Goal: Navigation & Orientation: Find specific page/section

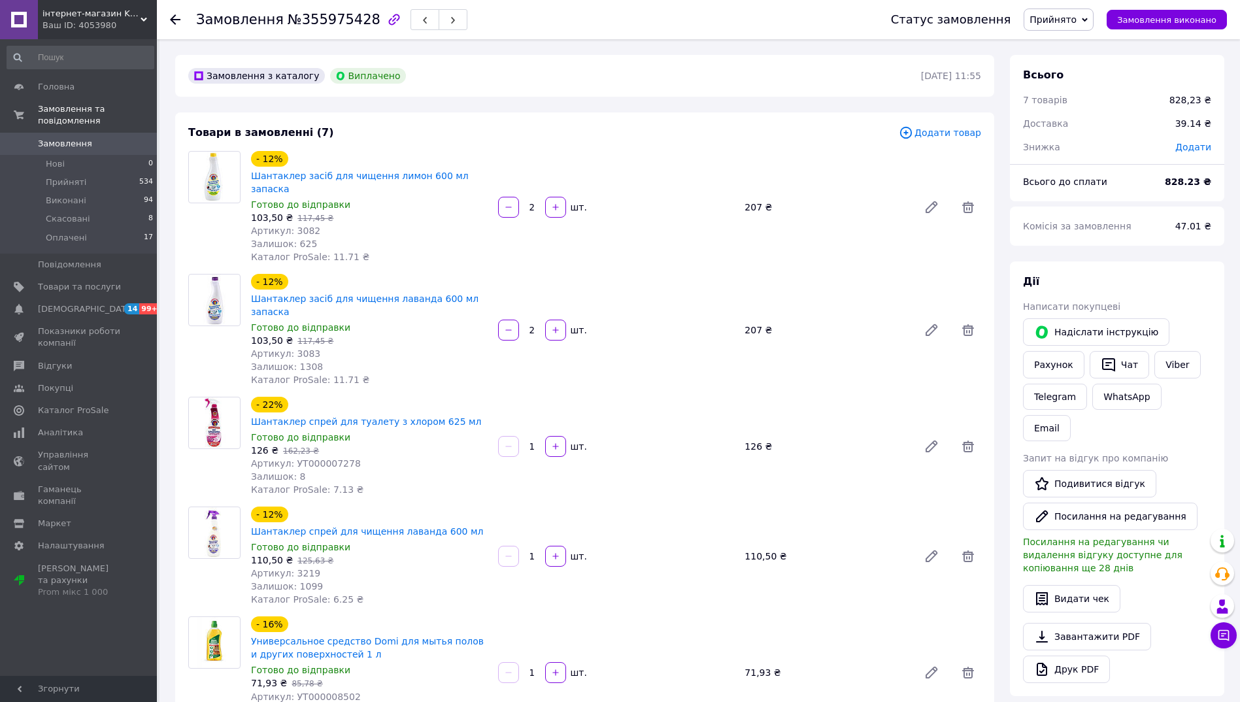
click at [176, 23] on icon at bounding box center [175, 19] width 10 height 10
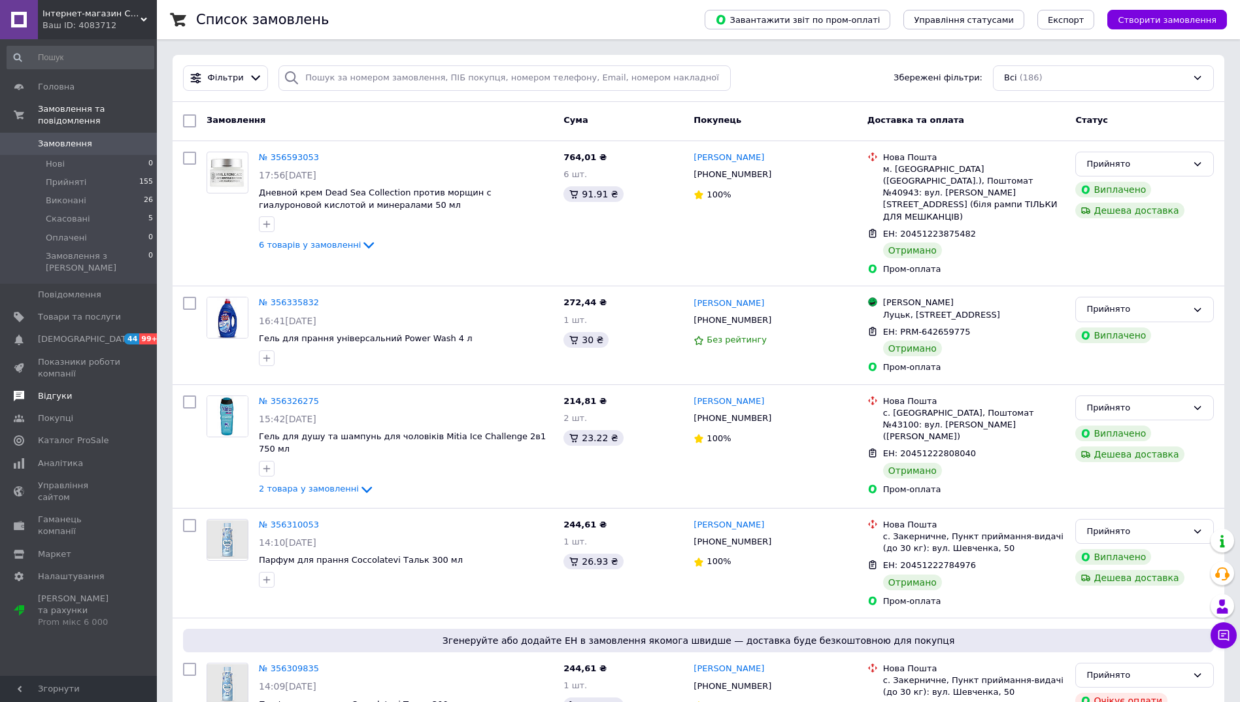
click at [91, 390] on span "Відгуки" at bounding box center [79, 396] width 83 height 12
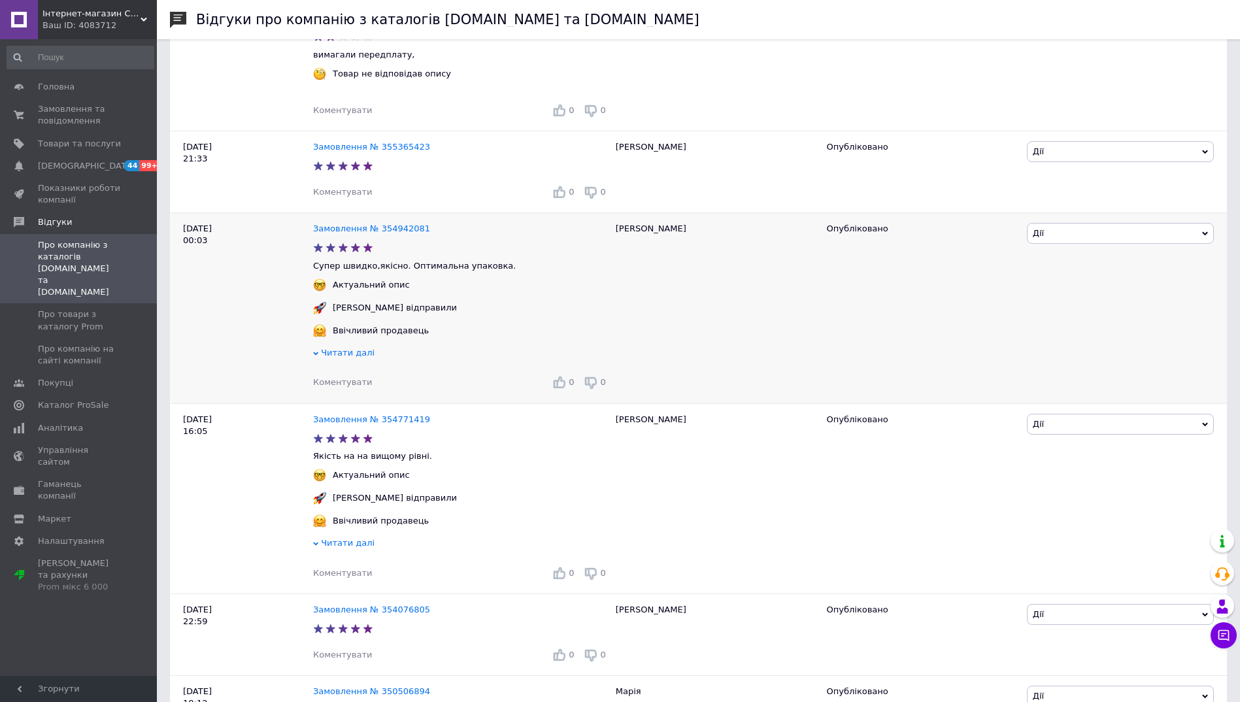
scroll to position [850, 0]
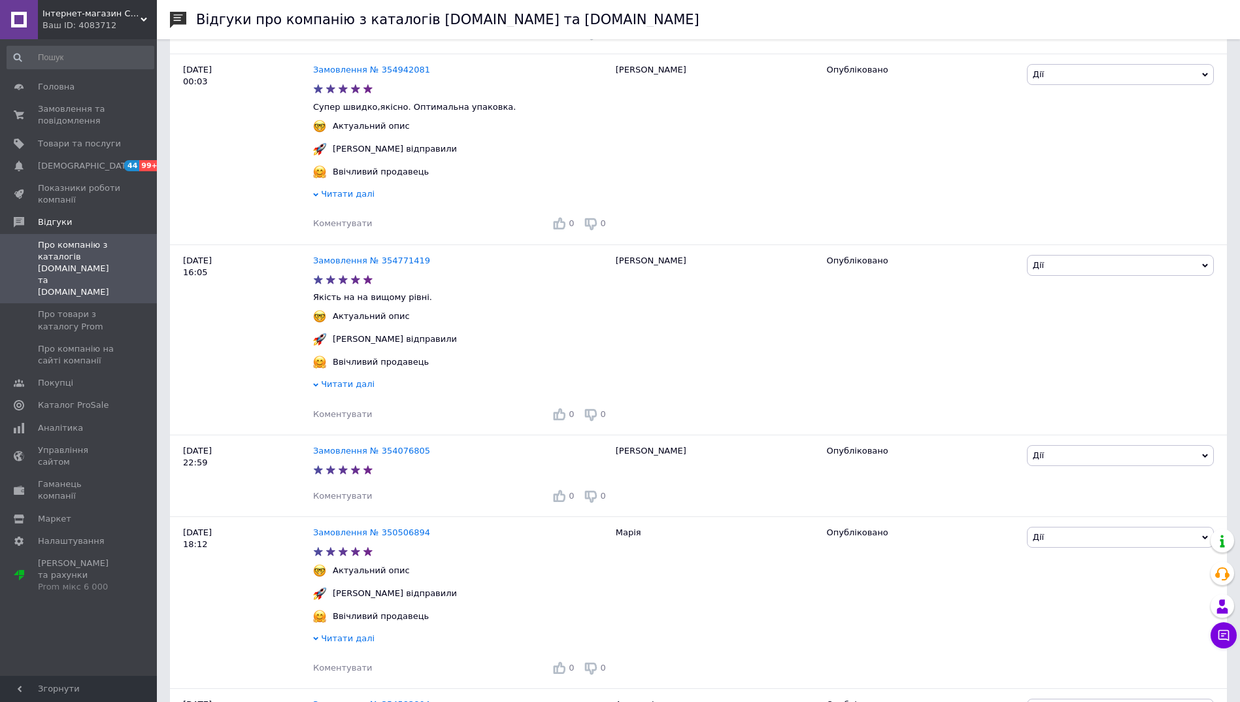
click at [82, 31] on div "Ваш ID: 4083712" at bounding box center [99, 26] width 114 height 12
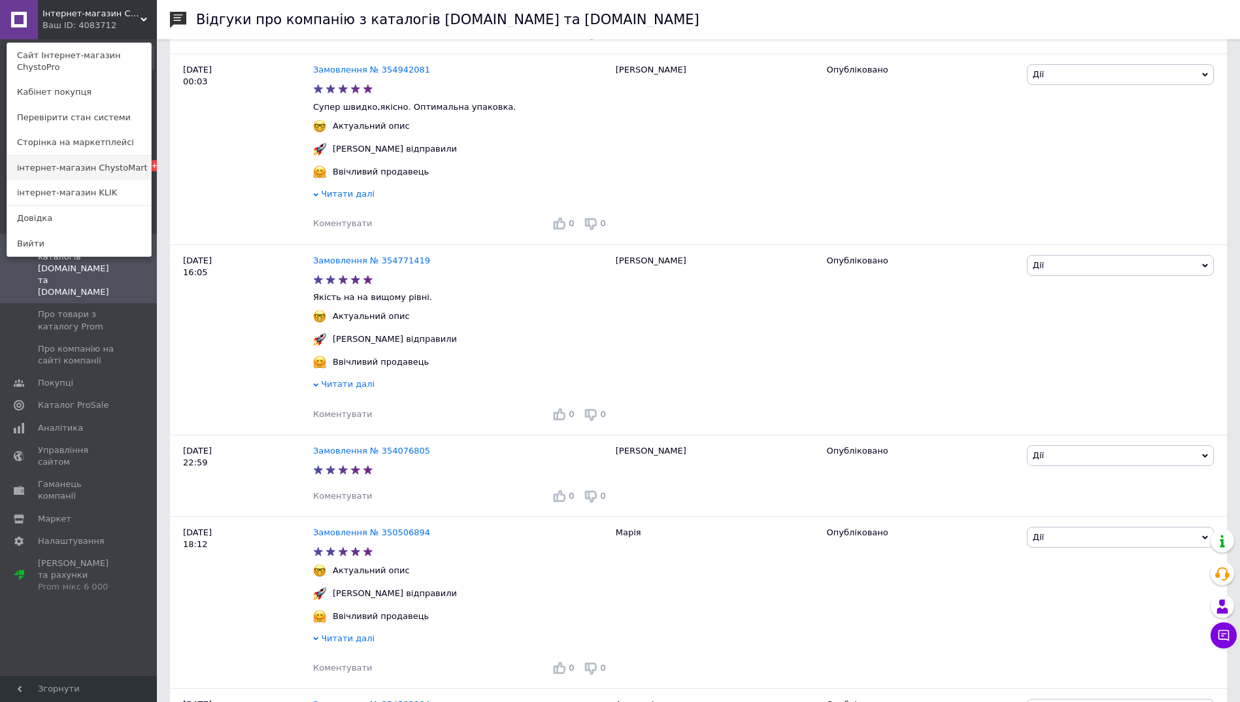
click at [134, 160] on link "інтернет-магазин ChystoMart" at bounding box center [79, 168] width 144 height 25
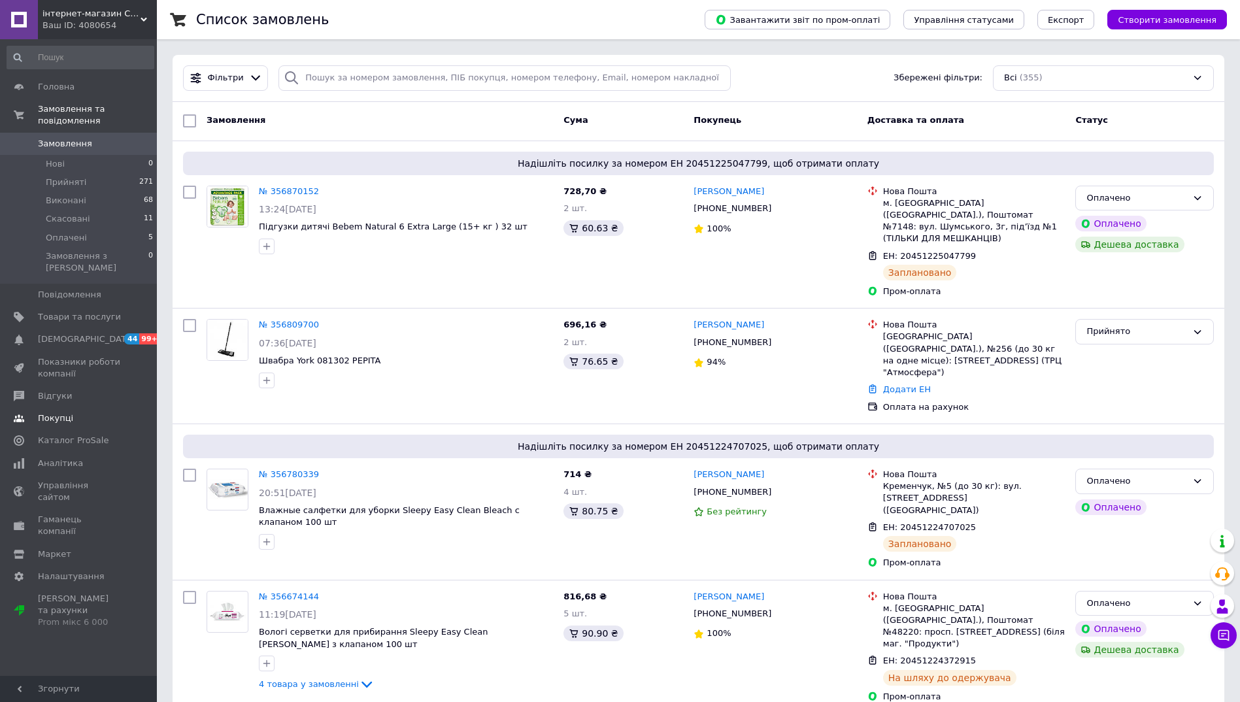
click at [69, 390] on span "Відгуки" at bounding box center [79, 396] width 83 height 12
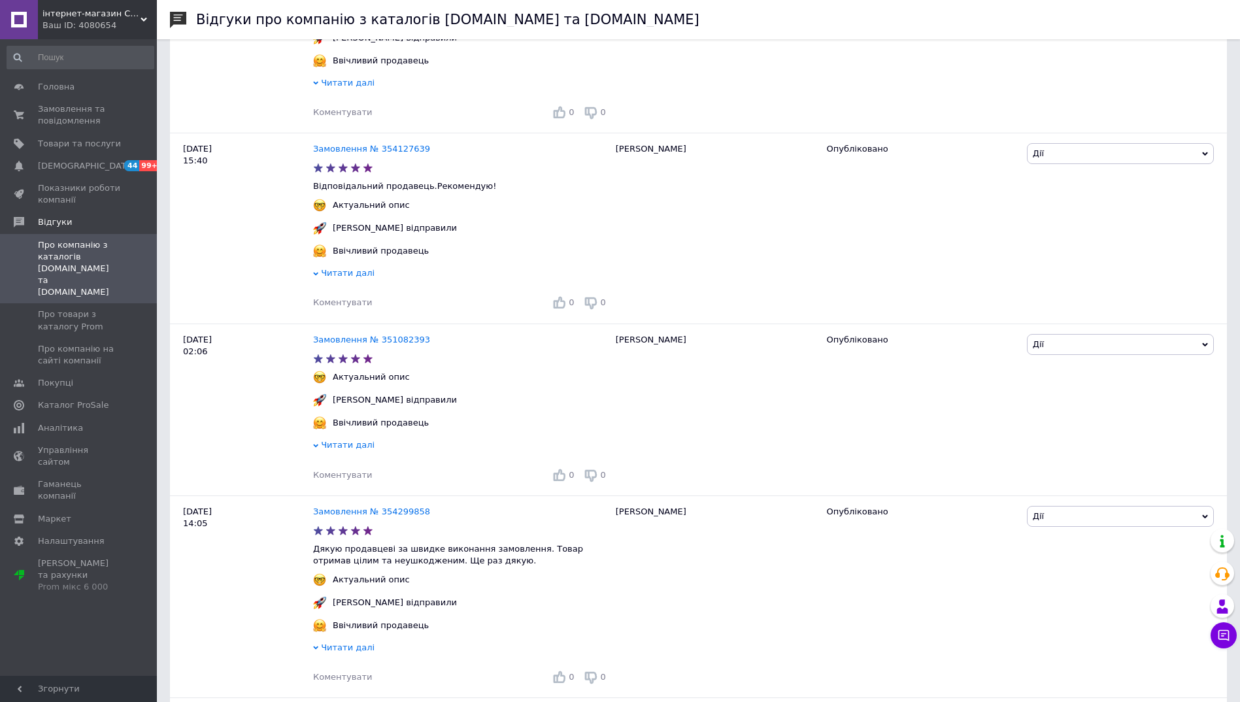
scroll to position [2157, 0]
